Goal: Check status: Check status

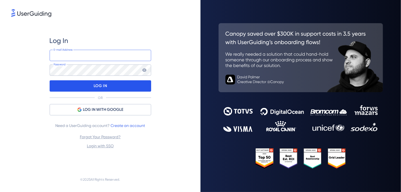
type input "[PERSON_NAME][EMAIL_ADDRESS][DOMAIN_NAME]"
click at [97, 88] on p "LOG IN" at bounding box center [100, 85] width 13 height 9
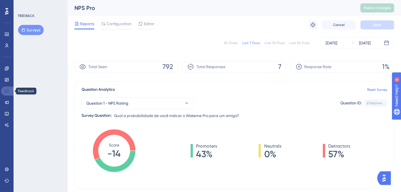
click at [8, 91] on icon at bounding box center [7, 91] width 5 height 5
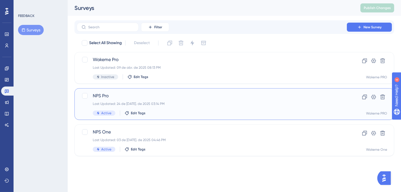
click at [115, 99] on div "NPS Pro Last Updated: 24 de [DATE]. de 2025 03:14 PM Active Edit Tags" at bounding box center [212, 103] width 238 height 23
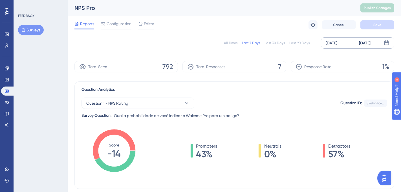
click at [387, 43] on icon at bounding box center [387, 43] width 6 height 6
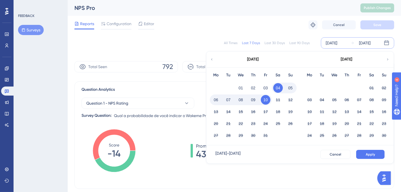
click at [211, 60] on icon at bounding box center [212, 59] width 4 height 5
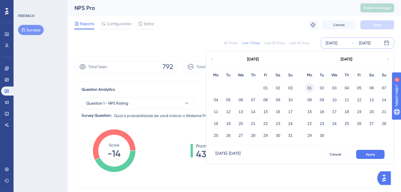
click at [313, 87] on button "01" at bounding box center [310, 88] width 10 height 10
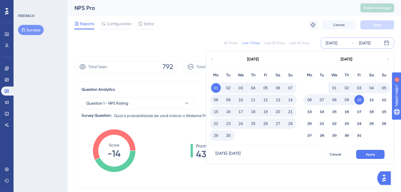
click at [228, 135] on button "30" at bounding box center [229, 135] width 10 height 10
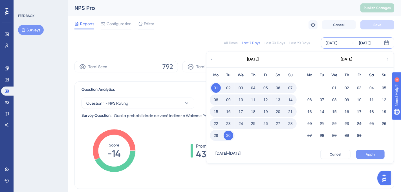
click at [369, 153] on span "Apply" at bounding box center [370, 154] width 9 height 5
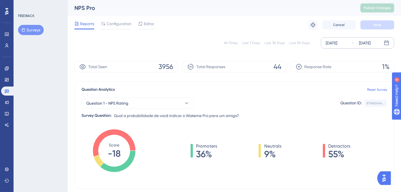
click at [337, 46] on div "[DATE]" at bounding box center [332, 43] width 12 height 7
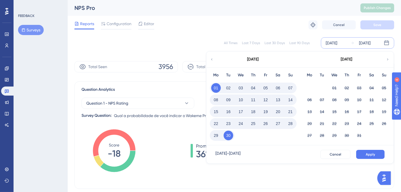
click at [214, 89] on button "01" at bounding box center [216, 88] width 10 height 10
click at [229, 138] on button "30" at bounding box center [229, 135] width 10 height 10
click at [229, 133] on button "30" at bounding box center [229, 135] width 10 height 10
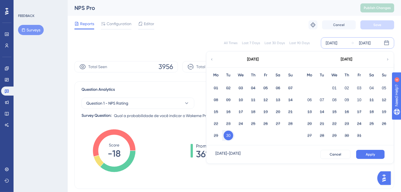
click at [338, 154] on span "Cancel" at bounding box center [336, 154] width 12 height 5
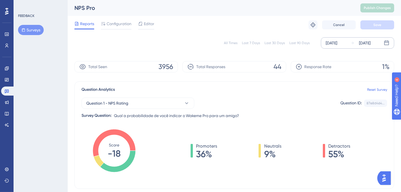
click at [337, 44] on div "[DATE]" at bounding box center [332, 43] width 12 height 7
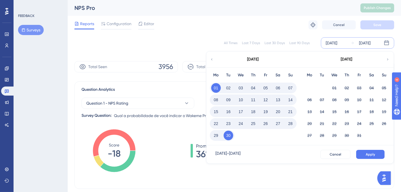
click at [227, 134] on button "30" at bounding box center [229, 135] width 10 height 10
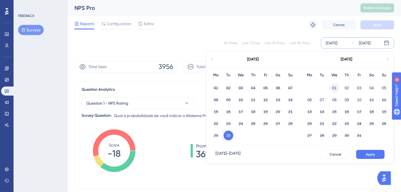
click at [335, 87] on button "01" at bounding box center [335, 88] width 10 height 10
click at [270, 98] on button "10" at bounding box center [266, 100] width 10 height 10
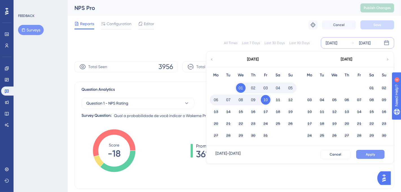
click at [360, 153] on button "Apply" at bounding box center [370, 154] width 28 height 9
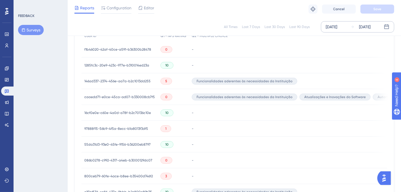
scroll to position [181, 0]
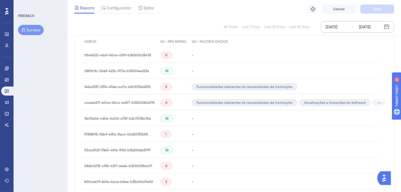
click at [147, 55] on span "f1b46020-42af-40ce-a591-b36300b28478" at bounding box center [117, 55] width 67 height 5
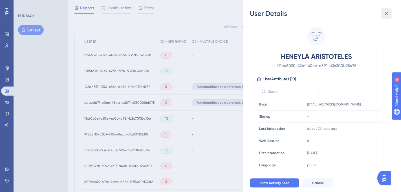
click at [385, 15] on icon at bounding box center [387, 14] width 4 height 4
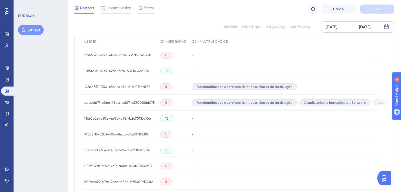
click at [131, 86] on span "146ad337-2374-456e-aa7a-b2c1013dd255" at bounding box center [117, 86] width 66 height 5
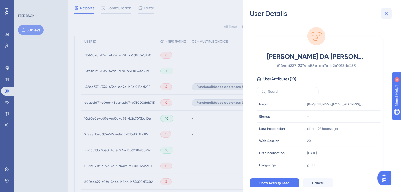
click at [387, 14] on icon at bounding box center [387, 14] width 4 height 4
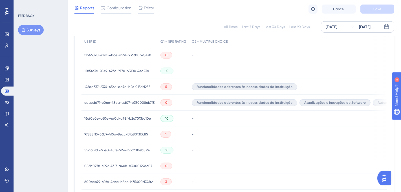
click at [128, 103] on span "caaedd71-e0ce-45ca-ad07-b330008cb7f5" at bounding box center [119, 102] width 71 height 5
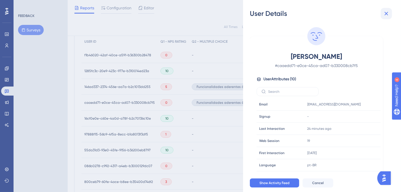
click at [388, 14] on icon at bounding box center [387, 14] width 4 height 4
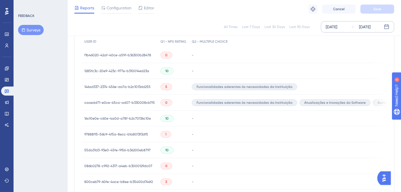
click at [101, 135] on span "97888f15-56b9-4f5a-8ecc-b1a8013f3df5" at bounding box center [116, 134] width 64 height 5
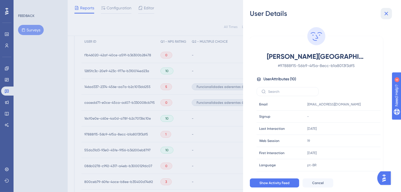
click at [385, 14] on icon at bounding box center [387, 14] width 4 height 4
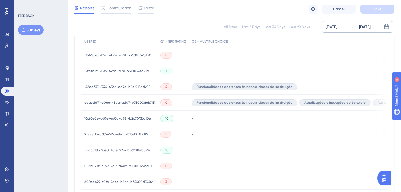
click at [126, 165] on span "086b0278-c992-4317-a4eb-b3000129dc07" at bounding box center [118, 165] width 68 height 5
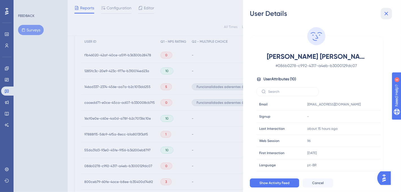
click at [384, 14] on icon at bounding box center [386, 13] width 7 height 7
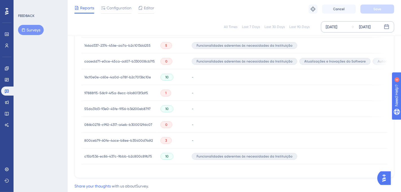
scroll to position [233, 0]
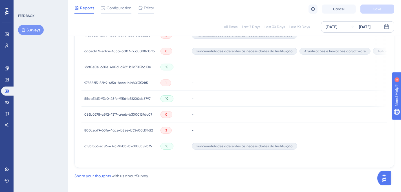
click at [138, 130] on span "800ceb79-60fe-4ace-b8ee-b35400d746f2" at bounding box center [118, 130] width 69 height 5
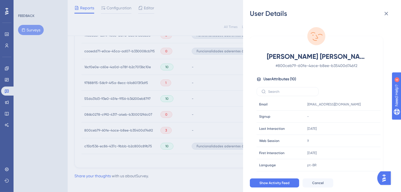
click at [389, 14] on icon at bounding box center [386, 13] width 7 height 7
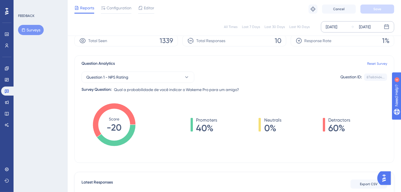
scroll to position [0, 0]
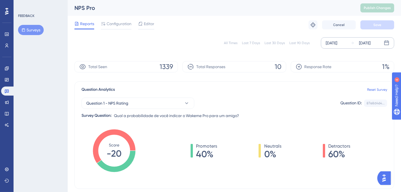
click at [24, 29] on icon at bounding box center [23, 29] width 3 height 3
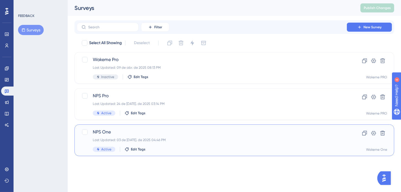
click at [141, 141] on div "Last Updated: 03 de [DATE]. de 2025 04:46 PM" at bounding box center [212, 139] width 238 height 5
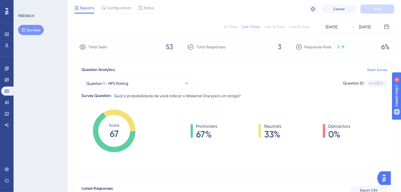
scroll to position [14, 0]
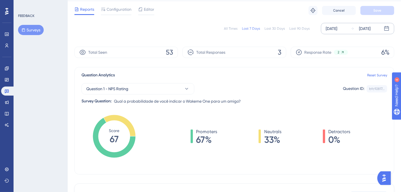
click at [353, 29] on icon at bounding box center [352, 28] width 3 height 3
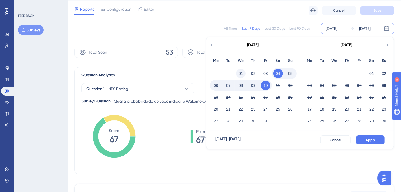
click at [239, 73] on button "01" at bounding box center [241, 74] width 10 height 10
click at [361, 139] on button "Apply" at bounding box center [370, 139] width 28 height 9
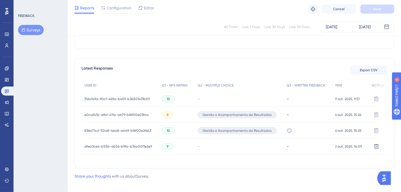
scroll to position [141, 0]
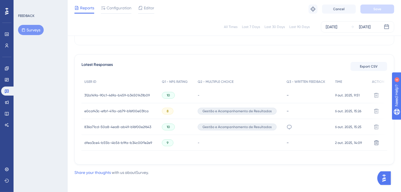
click at [138, 96] on span "312a149a-90c1-469a-b459-b34501431b09" at bounding box center [116, 95] width 65 height 5
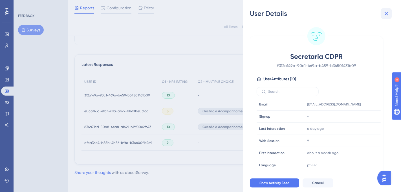
click at [389, 17] on icon at bounding box center [386, 13] width 7 height 7
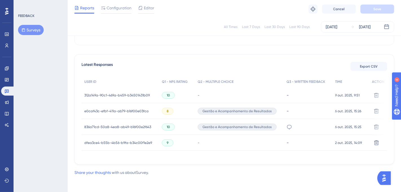
click at [130, 114] on div "e0caf43c-efbf-411a-ab79-b16f00e03fca e0caf43c-efbf-411a-ab79-b16f00e03fca" at bounding box center [116, 111] width 64 height 16
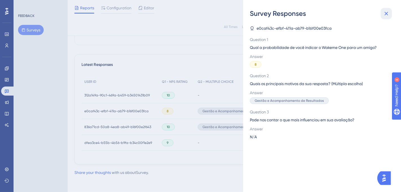
drag, startPoint x: 386, startPoint y: 13, endPoint x: 361, endPoint y: 27, distance: 29.3
click at [387, 13] on icon at bounding box center [387, 14] width 4 height 4
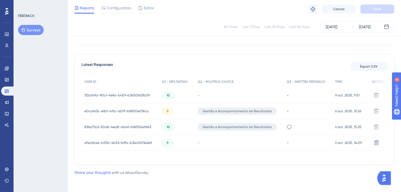
click at [113, 111] on span "e0caf43c-efbf-411a-ab79-b16f00e03fca" at bounding box center [116, 111] width 64 height 5
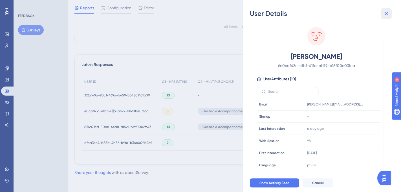
click at [389, 14] on icon at bounding box center [386, 13] width 7 height 7
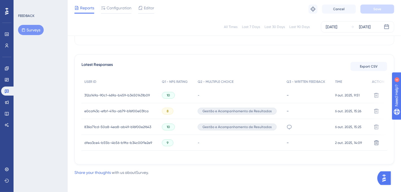
click at [138, 128] on span "836a71cd-50a8-4ea8-ab49-b16f00e2f643" at bounding box center [117, 126] width 67 height 5
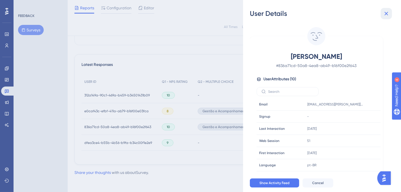
click at [386, 14] on icon at bounding box center [387, 14] width 4 height 4
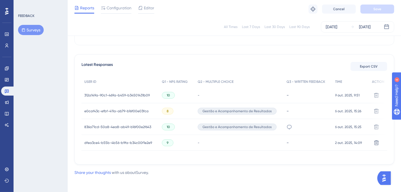
click at [139, 143] on span "dfea3ce4-b55b-4b56-b9fa-b34c00f1e2e9" at bounding box center [118, 142] width 68 height 5
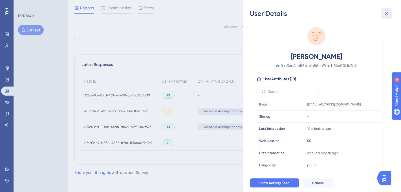
click at [383, 18] on button at bounding box center [386, 13] width 11 height 11
